Goal: Task Accomplishment & Management: Use online tool/utility

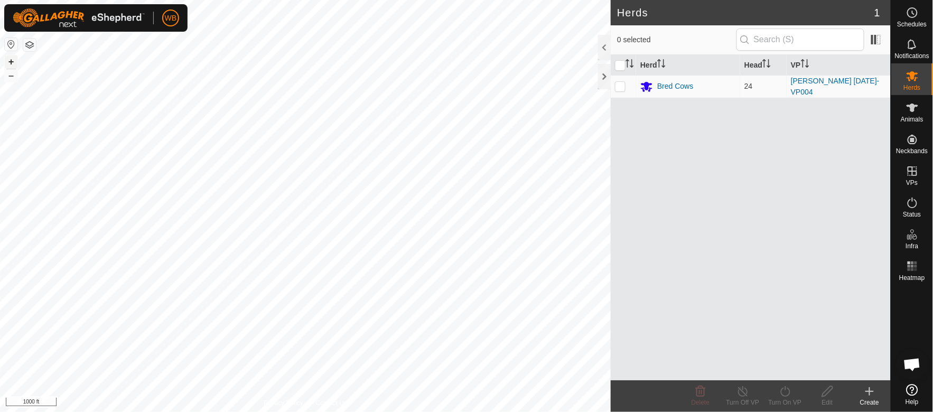
click at [12, 61] on button "+" at bounding box center [11, 61] width 13 height 13
click at [11, 61] on button "+" at bounding box center [11, 61] width 13 height 13
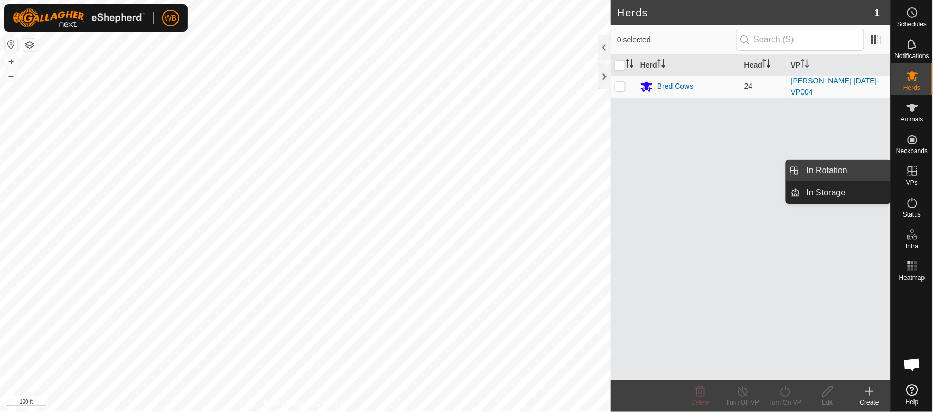
click at [833, 169] on link "In Rotation" at bounding box center [845, 170] width 90 height 21
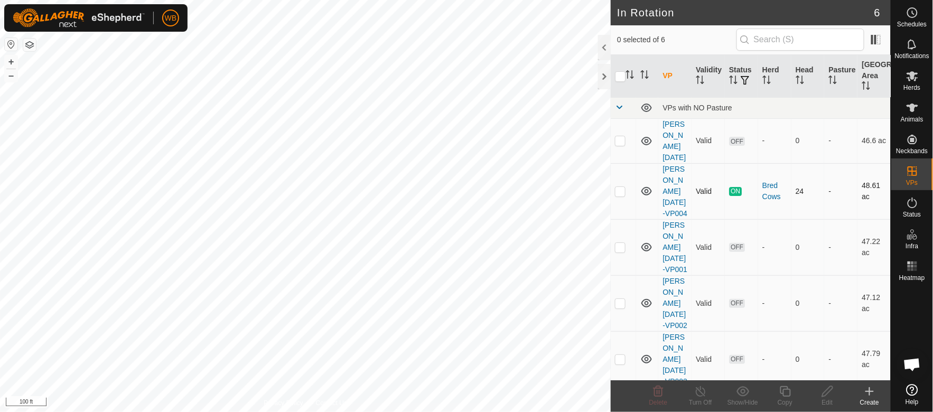
click at [621, 187] on p-checkbox at bounding box center [620, 191] width 11 height 8
checkbox input "true"
click at [787, 393] on icon at bounding box center [785, 391] width 13 height 13
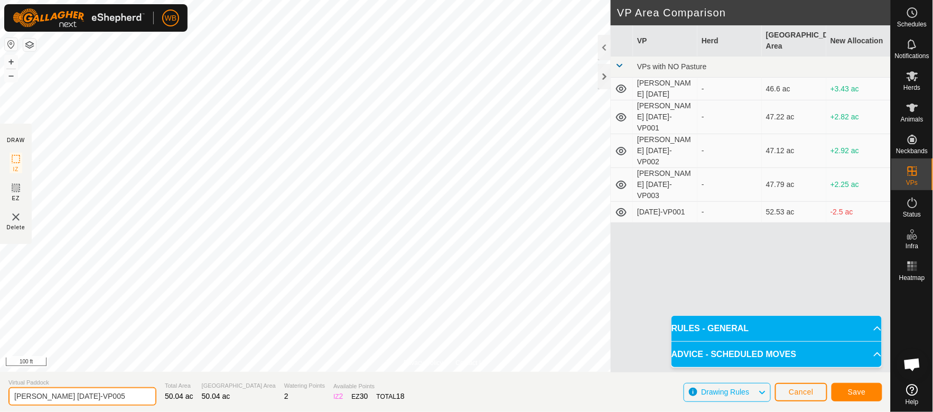
click at [56, 394] on input "[PERSON_NAME] [DATE]-VP005" at bounding box center [82, 396] width 148 height 18
click at [58, 396] on input "[PERSON_NAME] [DATE]-VP005" at bounding box center [82, 396] width 148 height 18
type input "[PERSON_NAME] [DATE]-VP005"
click at [847, 396] on button "Save" at bounding box center [857, 392] width 51 height 18
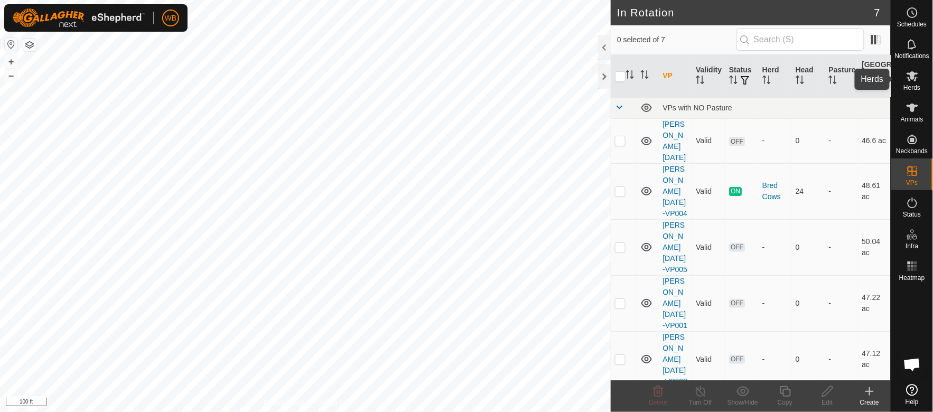
click at [914, 82] on es-mob-svg-icon at bounding box center [912, 76] width 19 height 17
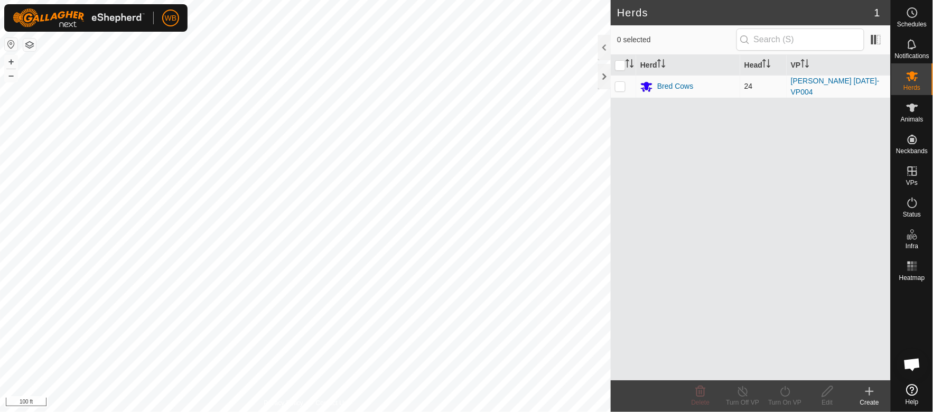
click at [618, 88] on p-checkbox at bounding box center [620, 86] width 11 height 8
checkbox input "true"
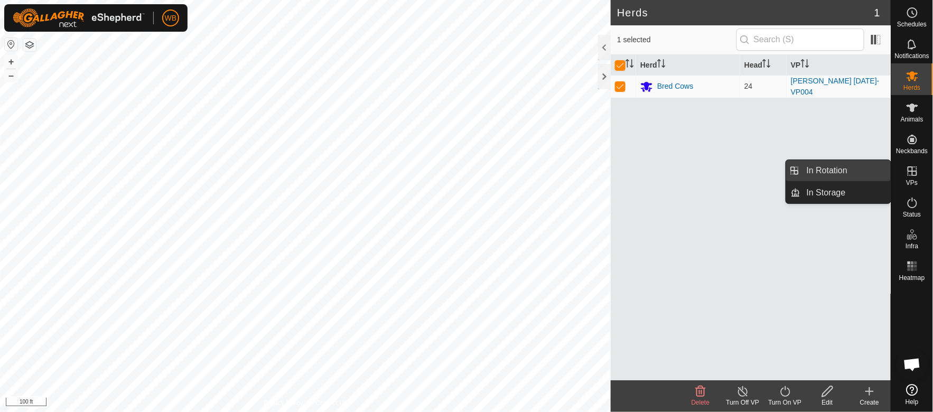
click at [851, 167] on link "In Rotation" at bounding box center [845, 170] width 90 height 21
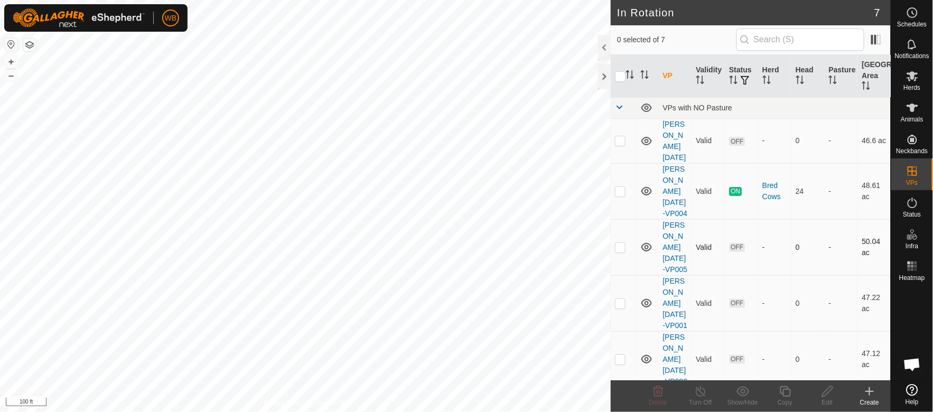
click at [620, 243] on p-checkbox at bounding box center [620, 247] width 11 height 8
checkbox input "true"
click at [919, 81] on es-mob-svg-icon at bounding box center [912, 76] width 19 height 17
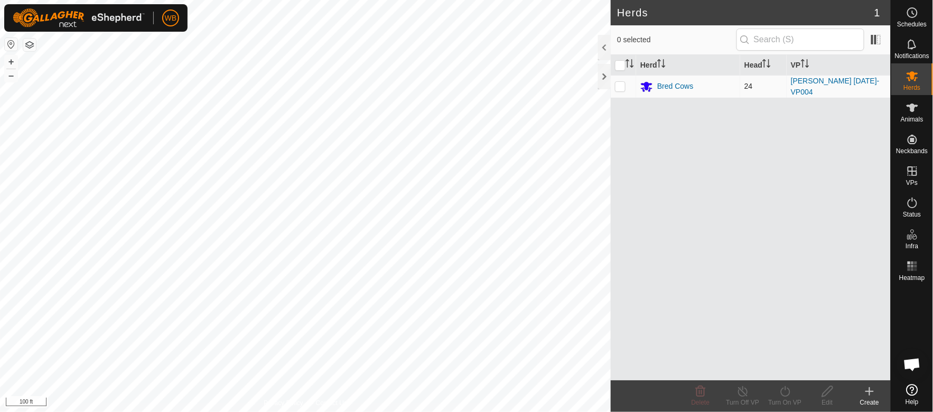
click at [620, 91] on td at bounding box center [623, 86] width 25 height 23
checkbox input "true"
click at [789, 394] on icon at bounding box center [785, 391] width 10 height 11
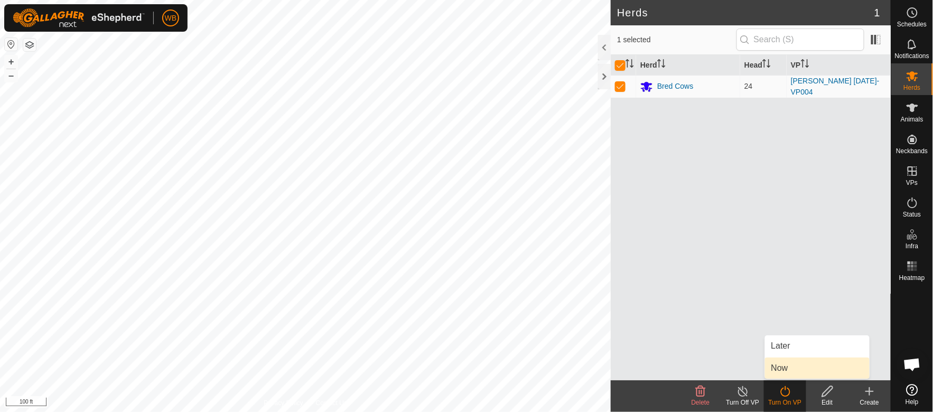
click at [790, 366] on link "Now" at bounding box center [817, 368] width 105 height 21
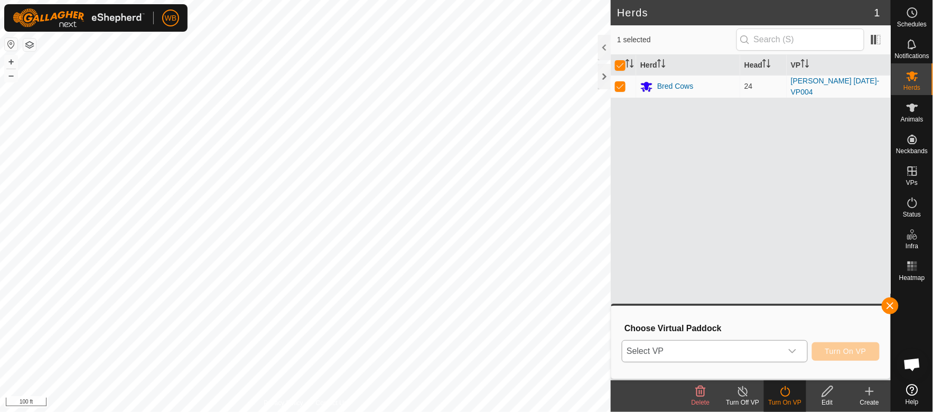
click at [794, 352] on icon "dropdown trigger" at bounding box center [792, 351] width 7 height 4
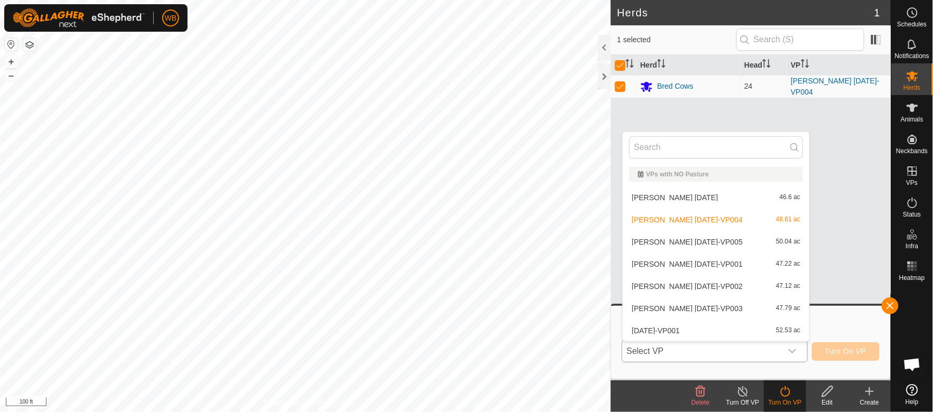
click at [697, 241] on li "[PERSON_NAME] [DATE]-VP005 50.04 ac" at bounding box center [716, 241] width 187 height 21
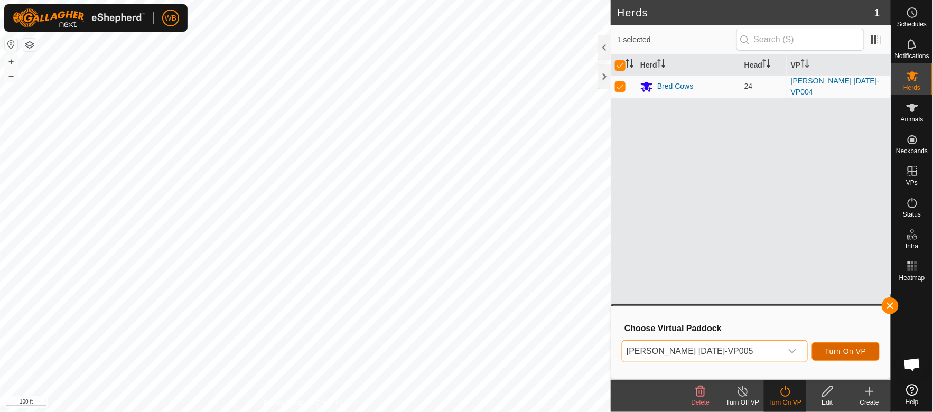
click at [845, 352] on span "Turn On VP" at bounding box center [845, 351] width 41 height 8
